Goal: Task Accomplishment & Management: Use online tool/utility

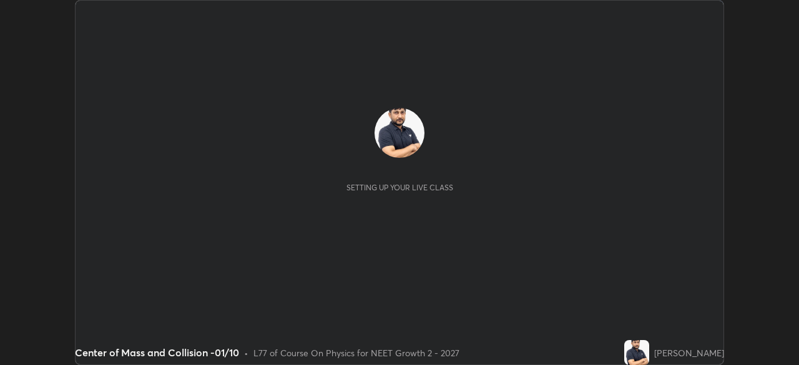
scroll to position [365, 799]
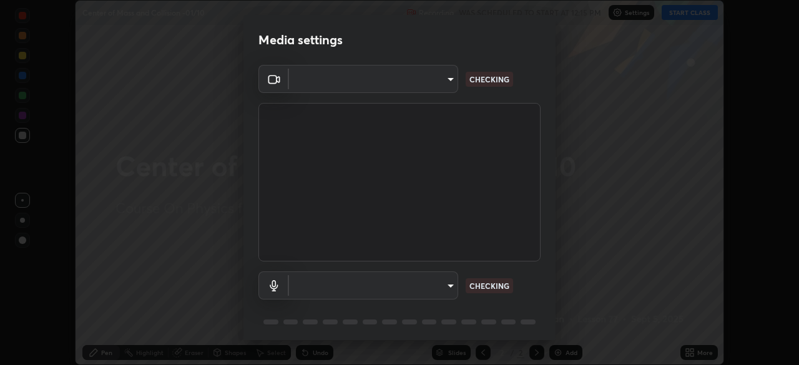
click at [425, 87] on body "Erase all Center of Mass and Collision -01/10 Recording WAS SCHEDULED TO START …" at bounding box center [399, 182] width 799 height 365
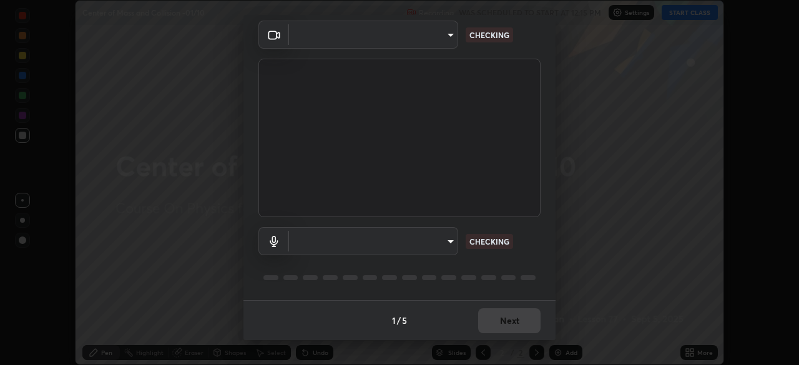
type input "1bc8c760721724c3bb23fa848bc882cb96d251e159a7e377002adb6141e657bd"
type input "1918f708b987fa0595dc9586349fa6393aff4c3e10ee40660038fb12667bac0b"
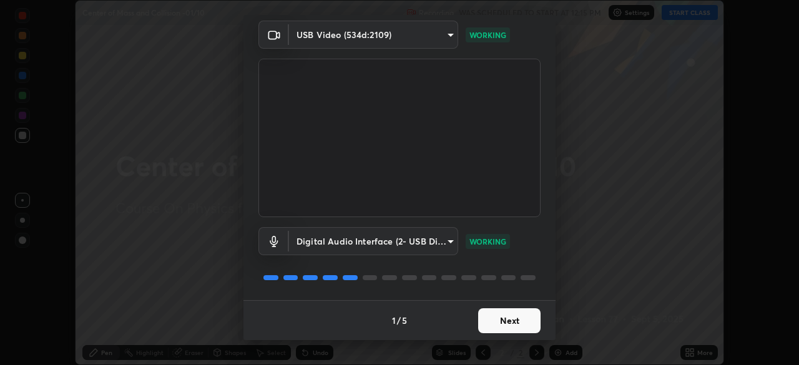
click at [505, 317] on button "Next" at bounding box center [509, 320] width 62 height 25
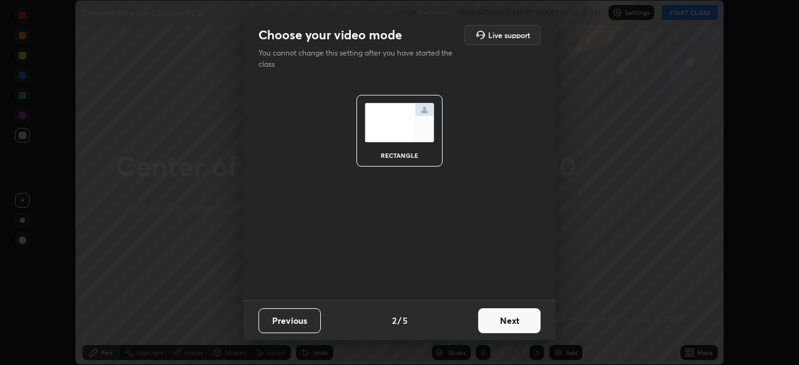
scroll to position [0, 0]
click at [513, 319] on button "Next" at bounding box center [509, 320] width 62 height 25
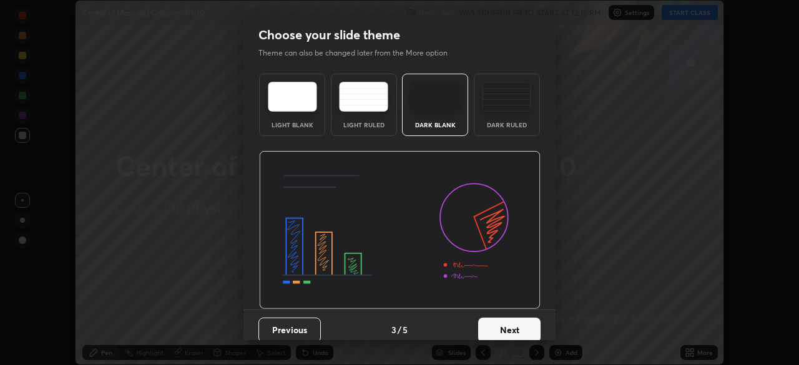
click at [521, 320] on button "Next" at bounding box center [509, 330] width 62 height 25
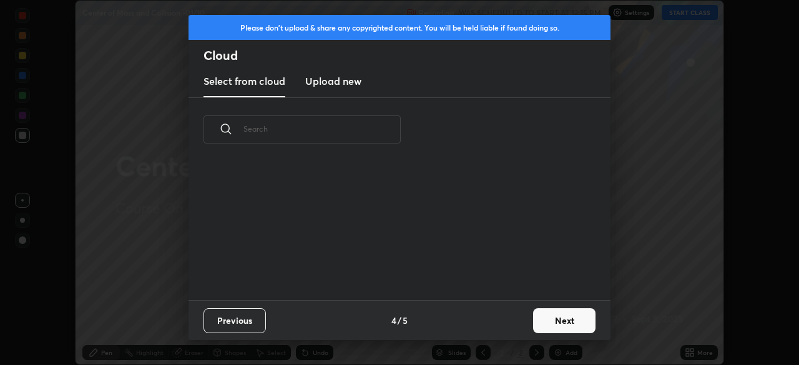
click at [536, 322] on button "Next" at bounding box center [564, 320] width 62 height 25
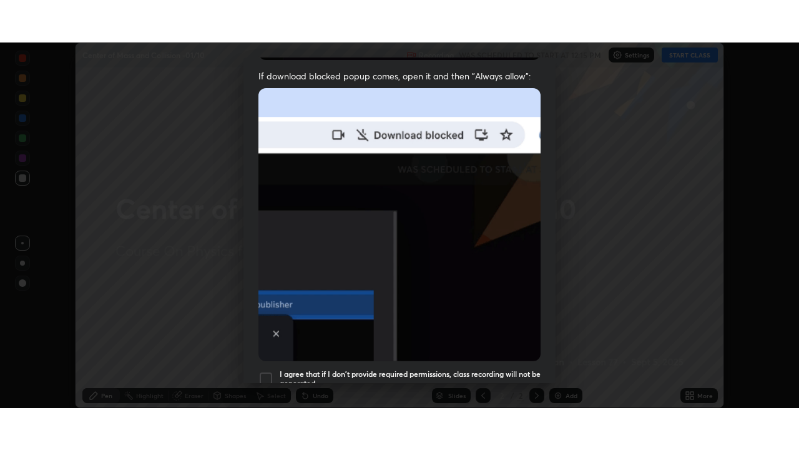
scroll to position [299, 0]
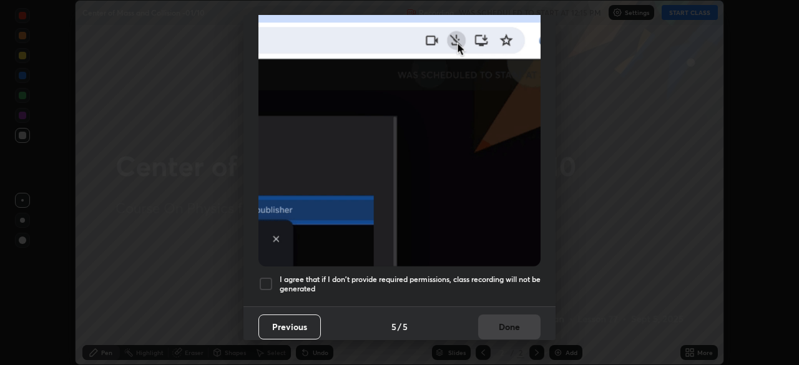
click at [264, 278] on div at bounding box center [265, 284] width 15 height 15
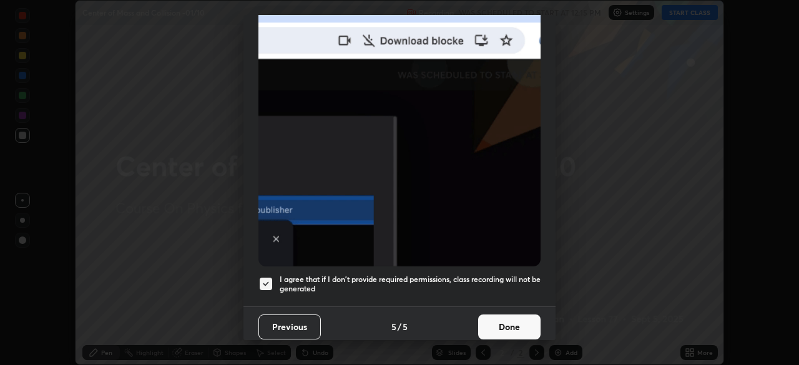
click at [509, 318] on button "Done" at bounding box center [509, 327] width 62 height 25
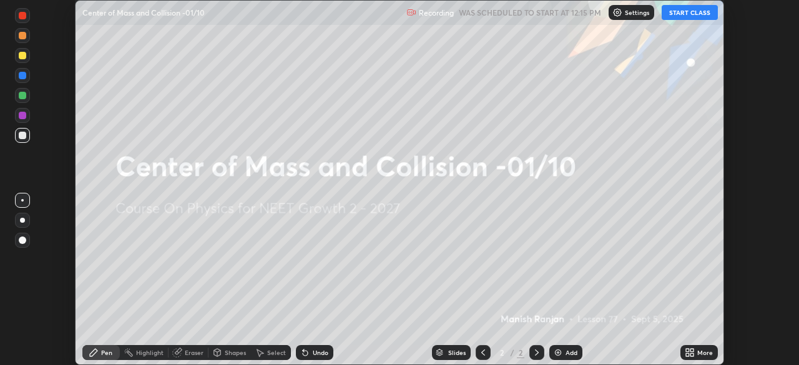
click at [687, 348] on icon at bounding box center [690, 353] width 10 height 10
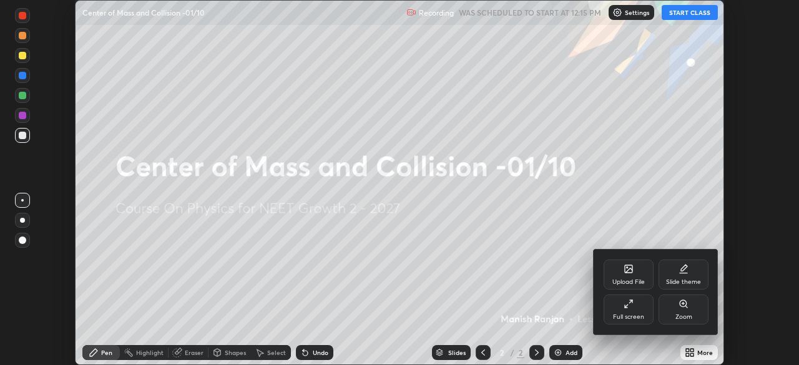
click at [631, 323] on div "Full screen" at bounding box center [629, 310] width 50 height 30
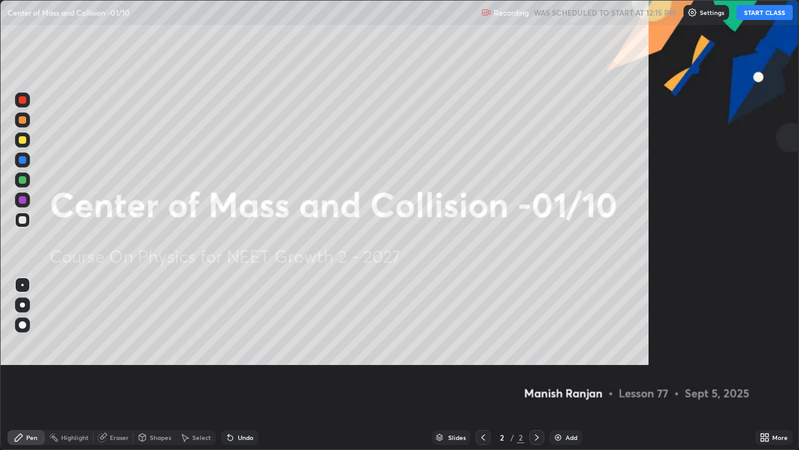
scroll to position [450, 799]
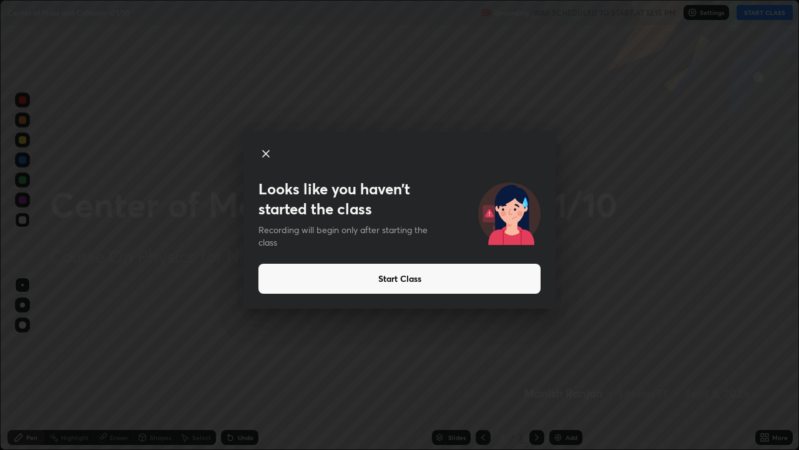
click at [445, 279] on button "Start Class" at bounding box center [399, 278] width 282 height 30
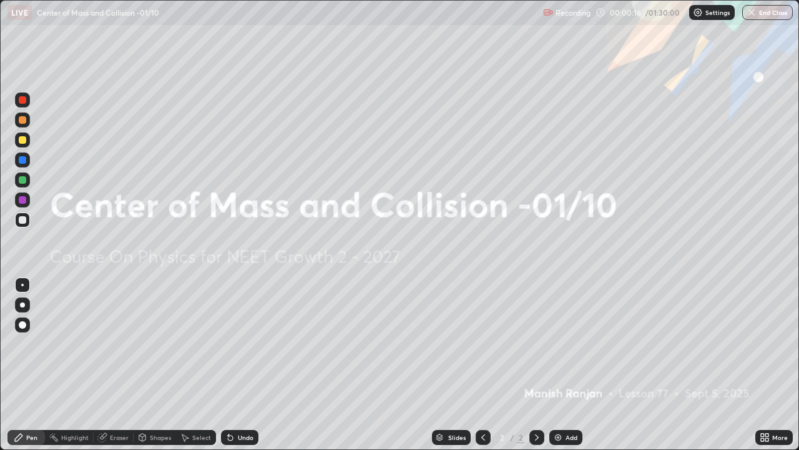
click at [563, 365] on div "Add" at bounding box center [565, 437] width 33 height 15
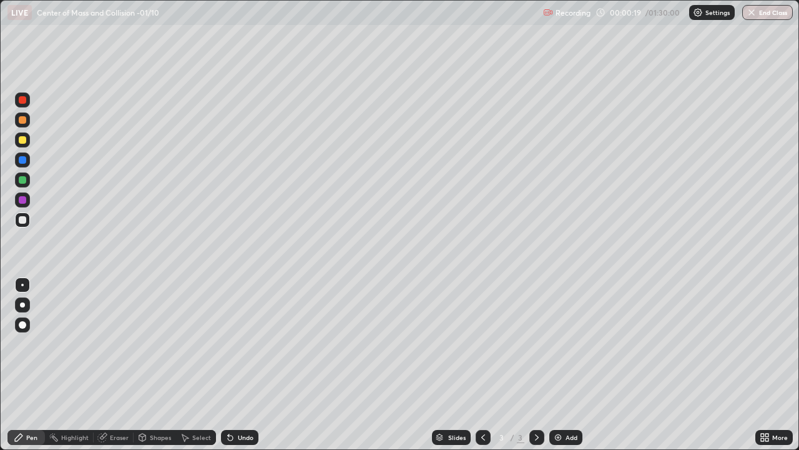
click at [23, 140] on div at bounding box center [22, 139] width 7 height 7
click at [23, 141] on div at bounding box center [22, 139] width 7 height 7
click at [554, 365] on div "Add" at bounding box center [565, 437] width 33 height 15
click at [26, 217] on div at bounding box center [22, 219] width 15 height 15
click at [18, 355] on div at bounding box center [22, 350] width 20 height 150
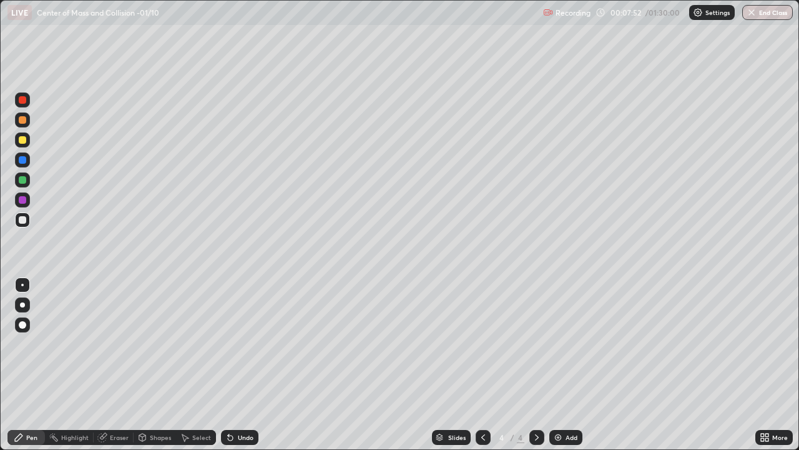
click at [556, 365] on img at bounding box center [558, 437] width 10 height 10
click at [20, 142] on div at bounding box center [22, 139] width 7 height 7
click at [563, 365] on div "Add" at bounding box center [565, 437] width 33 height 15
click at [21, 180] on div at bounding box center [22, 179] width 7 height 7
click at [25, 220] on div at bounding box center [22, 219] width 7 height 7
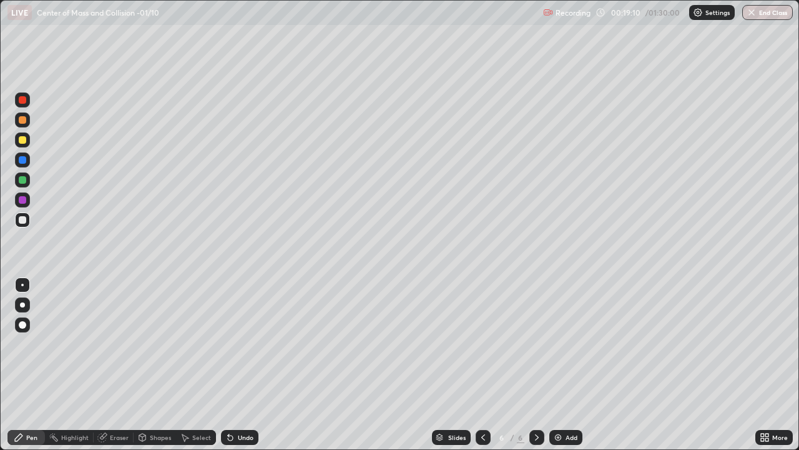
click at [482, 365] on icon at bounding box center [483, 437] width 10 height 10
click at [535, 365] on icon at bounding box center [537, 437] width 4 height 6
click at [563, 365] on div "Add" at bounding box center [565, 437] width 33 height 15
click at [24, 139] on div at bounding box center [22, 139] width 7 height 7
click at [553, 365] on img at bounding box center [558, 437] width 10 height 10
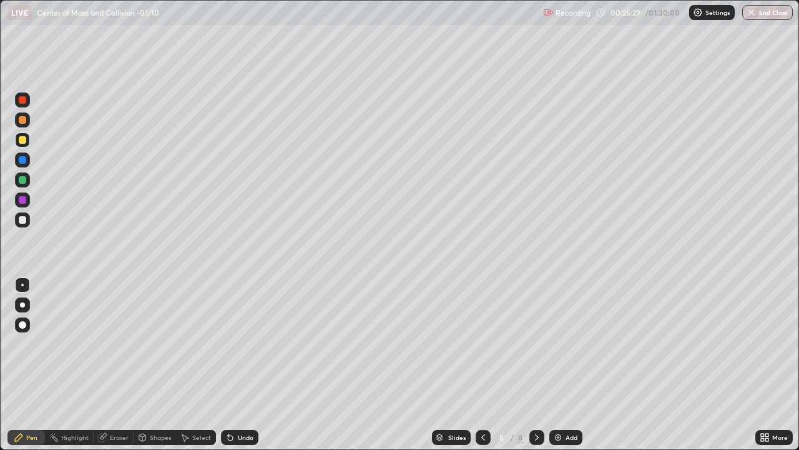
click at [22, 142] on div at bounding box center [22, 139] width 7 height 7
click at [558, 365] on img at bounding box center [558, 437] width 10 height 10
click at [238, 365] on div "Undo" at bounding box center [246, 437] width 16 height 6
click at [244, 365] on div "Undo" at bounding box center [246, 437] width 16 height 6
click at [241, 365] on div "Undo" at bounding box center [246, 437] width 16 height 6
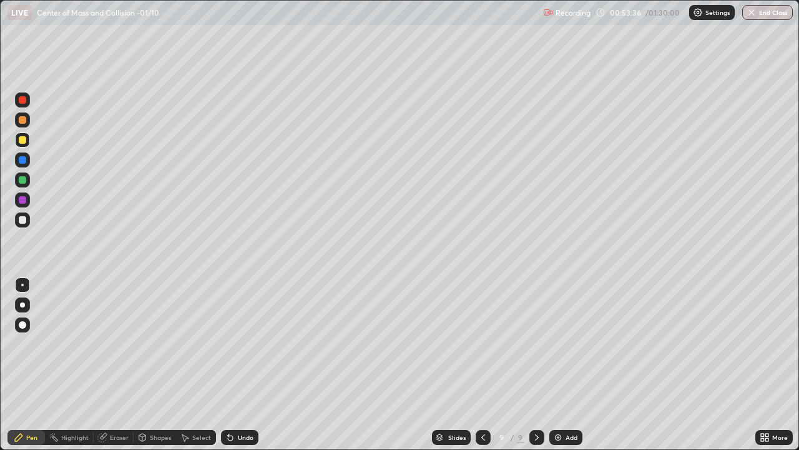
click at [240, 365] on div "Undo" at bounding box center [246, 437] width 16 height 6
click at [232, 365] on div "Undo" at bounding box center [239, 437] width 37 height 15
click at [235, 365] on div "Undo" at bounding box center [239, 437] width 37 height 15
click at [242, 365] on div "Undo" at bounding box center [239, 437] width 37 height 15
click at [244, 365] on div "Undo" at bounding box center [246, 437] width 16 height 6
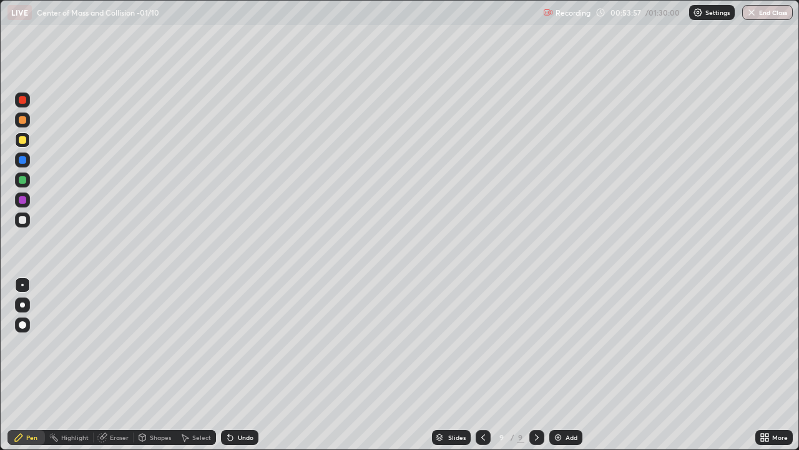
click at [241, 365] on div "Undo" at bounding box center [246, 437] width 16 height 6
click at [240, 365] on div "Undo" at bounding box center [246, 437] width 16 height 6
click at [239, 365] on div "Undo" at bounding box center [246, 437] width 16 height 6
click at [242, 365] on div "Undo" at bounding box center [246, 437] width 16 height 6
click at [240, 365] on div "Undo" at bounding box center [246, 437] width 16 height 6
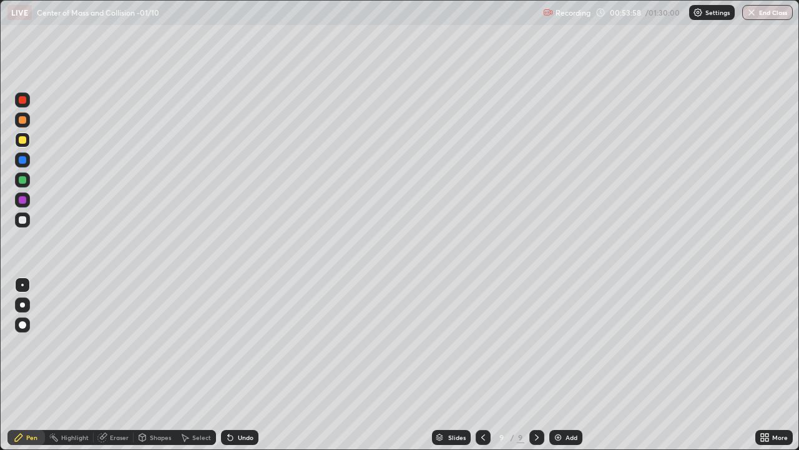
click at [241, 365] on div "Undo" at bounding box center [246, 437] width 16 height 6
click at [240, 365] on div "Undo" at bounding box center [246, 437] width 16 height 6
click at [239, 365] on div "Undo" at bounding box center [246, 437] width 16 height 6
click at [238, 365] on div "Undo" at bounding box center [246, 437] width 16 height 6
click at [568, 365] on div "Add" at bounding box center [572, 437] width 12 height 6
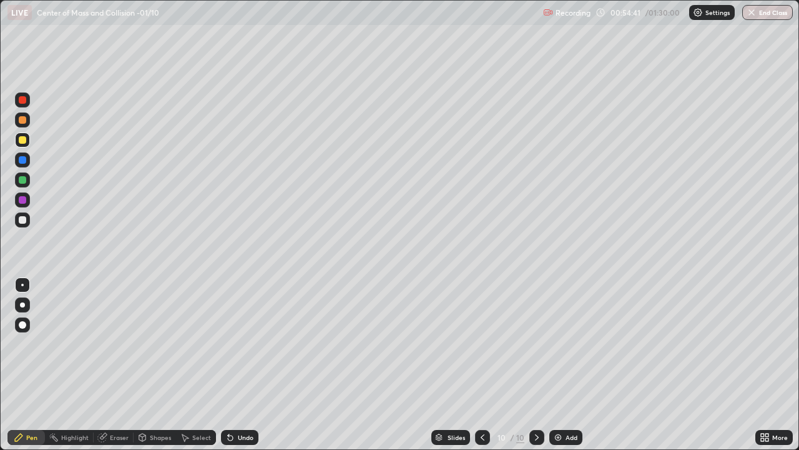
click at [113, 365] on div "Eraser" at bounding box center [119, 437] width 19 height 6
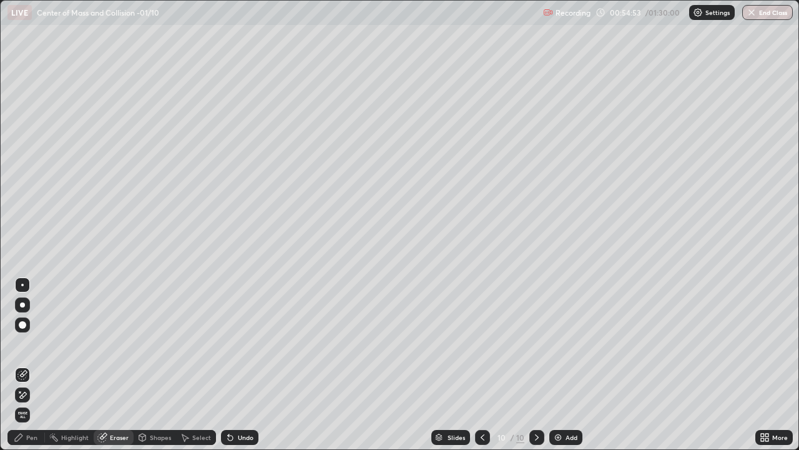
click at [29, 365] on div "Pen" at bounding box center [31, 437] width 11 height 6
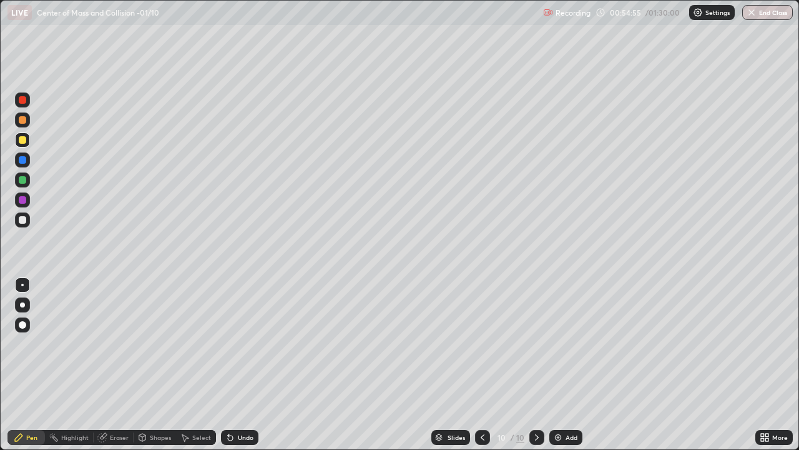
click at [19, 138] on div at bounding box center [22, 139] width 7 height 7
click at [766, 16] on button "End Class" at bounding box center [767, 12] width 51 height 15
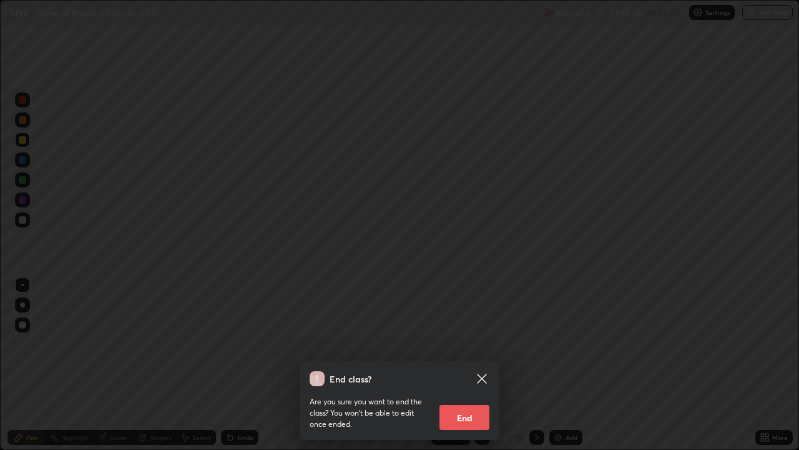
click at [478, 365] on icon at bounding box center [481, 377] width 9 height 9
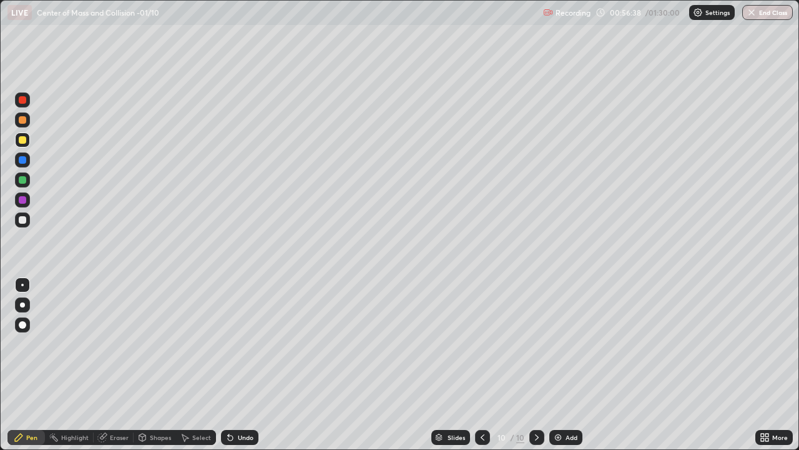
click at [759, 17] on button "End Class" at bounding box center [767, 12] width 51 height 15
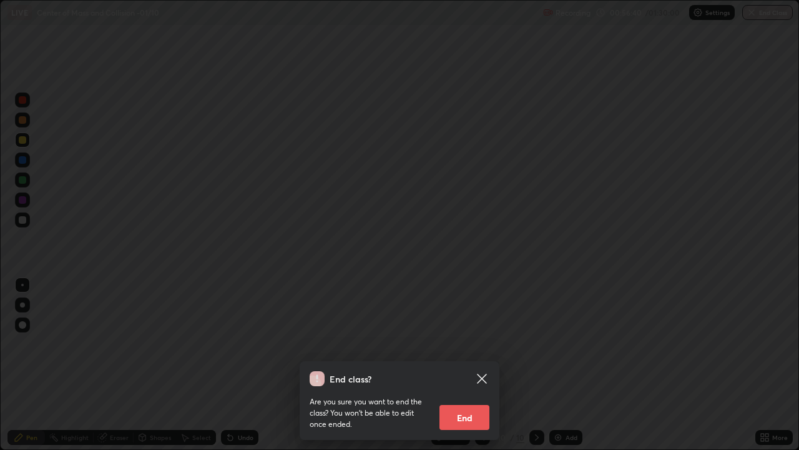
click at [454, 365] on button "End" at bounding box center [465, 417] width 50 height 25
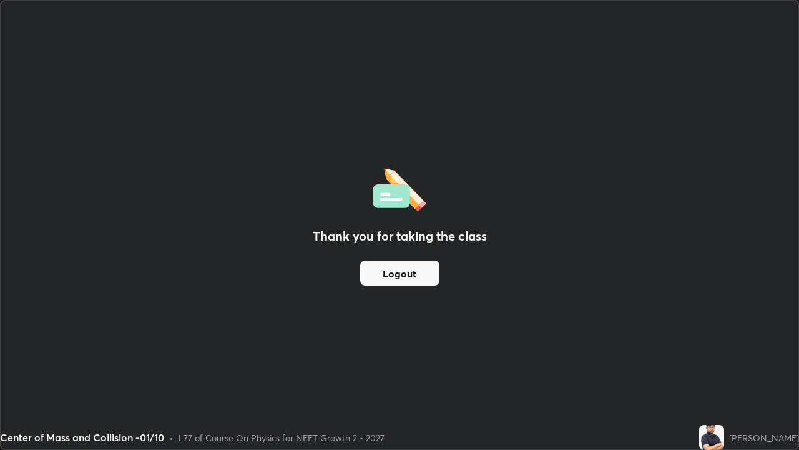
click at [396, 280] on button "Logout" at bounding box center [399, 272] width 79 height 25
